Goal: Information Seeking & Learning: Check status

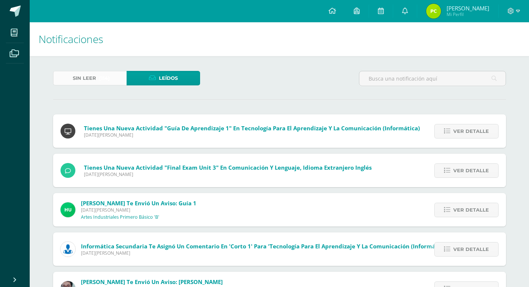
click at [87, 76] on span "Sin leer" at bounding box center [84, 78] width 23 height 14
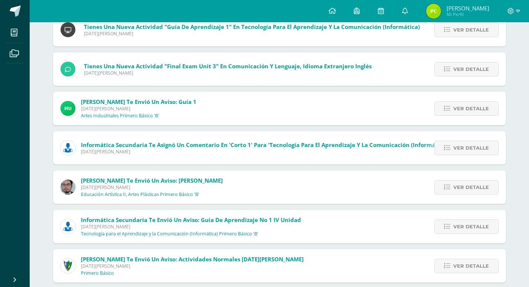
scroll to position [111, 0]
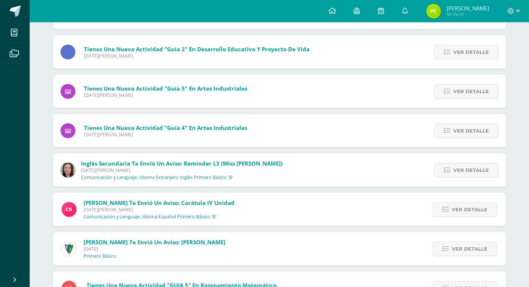
scroll to position [403, 0]
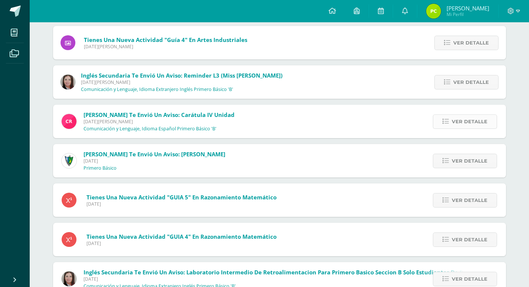
click at [471, 120] on span "Ver detalle" at bounding box center [470, 122] width 36 height 14
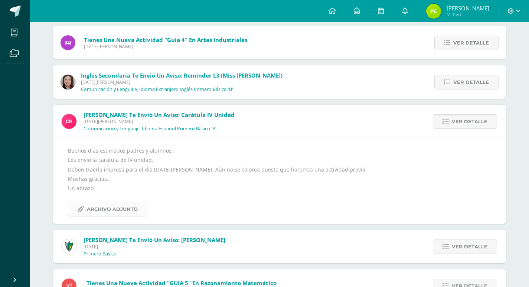
click at [84, 206] on icon at bounding box center [81, 209] width 6 height 6
